Goal: Book appointment/travel/reservation

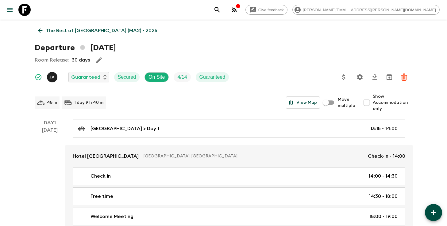
scroll to position [1888, 0]
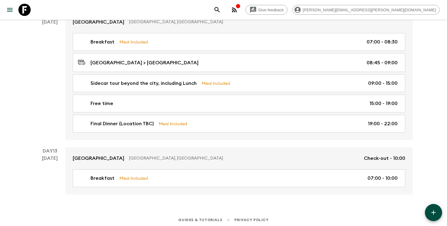
click at [223, 13] on button "search adventures" at bounding box center [217, 10] width 12 height 12
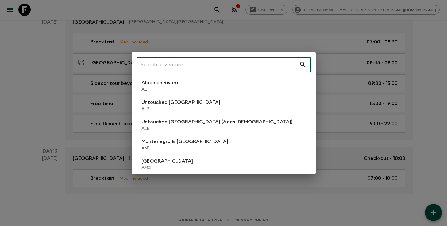
click at [43, 123] on div "​ Albanian Riviera [GEOGRAPHIC_DATA] Untouched [GEOGRAPHIC_DATA] [GEOGRAPHIC_DA…" at bounding box center [223, 113] width 447 height 226
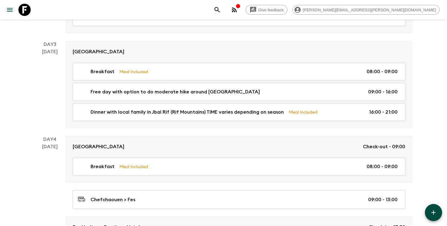
scroll to position [0, 0]
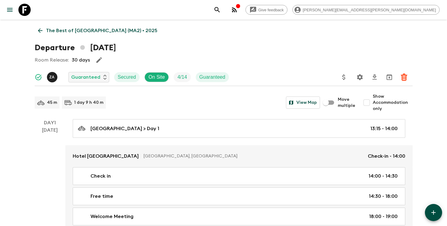
click at [62, 30] on p "The Best of [GEOGRAPHIC_DATA] (MA2) • 2025" at bounding box center [101, 30] width 111 height 7
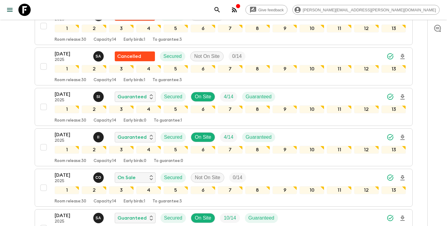
scroll to position [1004, 0]
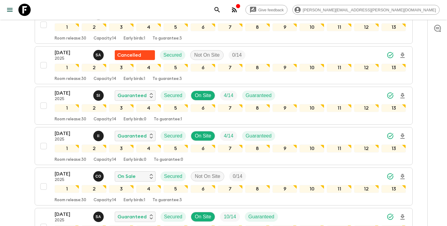
click at [221, 10] on icon "search adventures" at bounding box center [216, 9] width 7 height 7
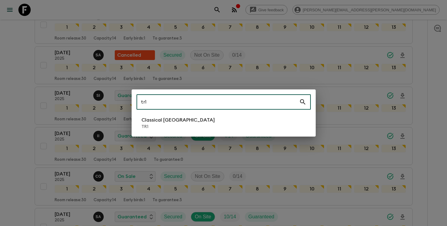
type input "tr1"
click at [199, 128] on li "Classical Türkiye TR1" at bounding box center [223, 123] width 174 height 17
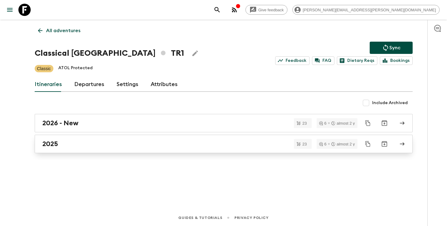
click at [75, 146] on div "2025" at bounding box center [217, 144] width 351 height 8
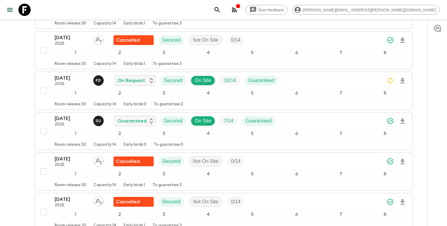
scroll to position [822, 0]
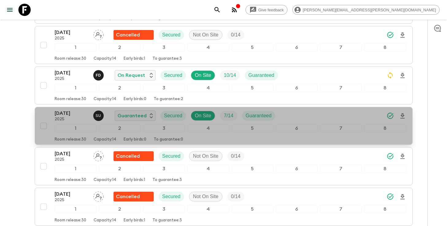
click at [310, 118] on div "[DATE] 2025 S U Guaranteed Secured On Site 7 / 14 Guaranteed" at bounding box center [230, 116] width 351 height 12
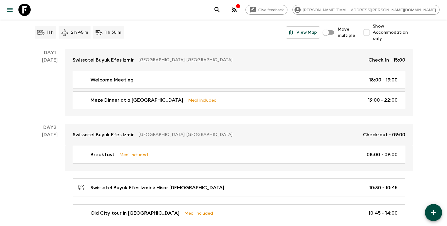
scroll to position [71, 0]
